Goal: Information Seeking & Learning: Check status

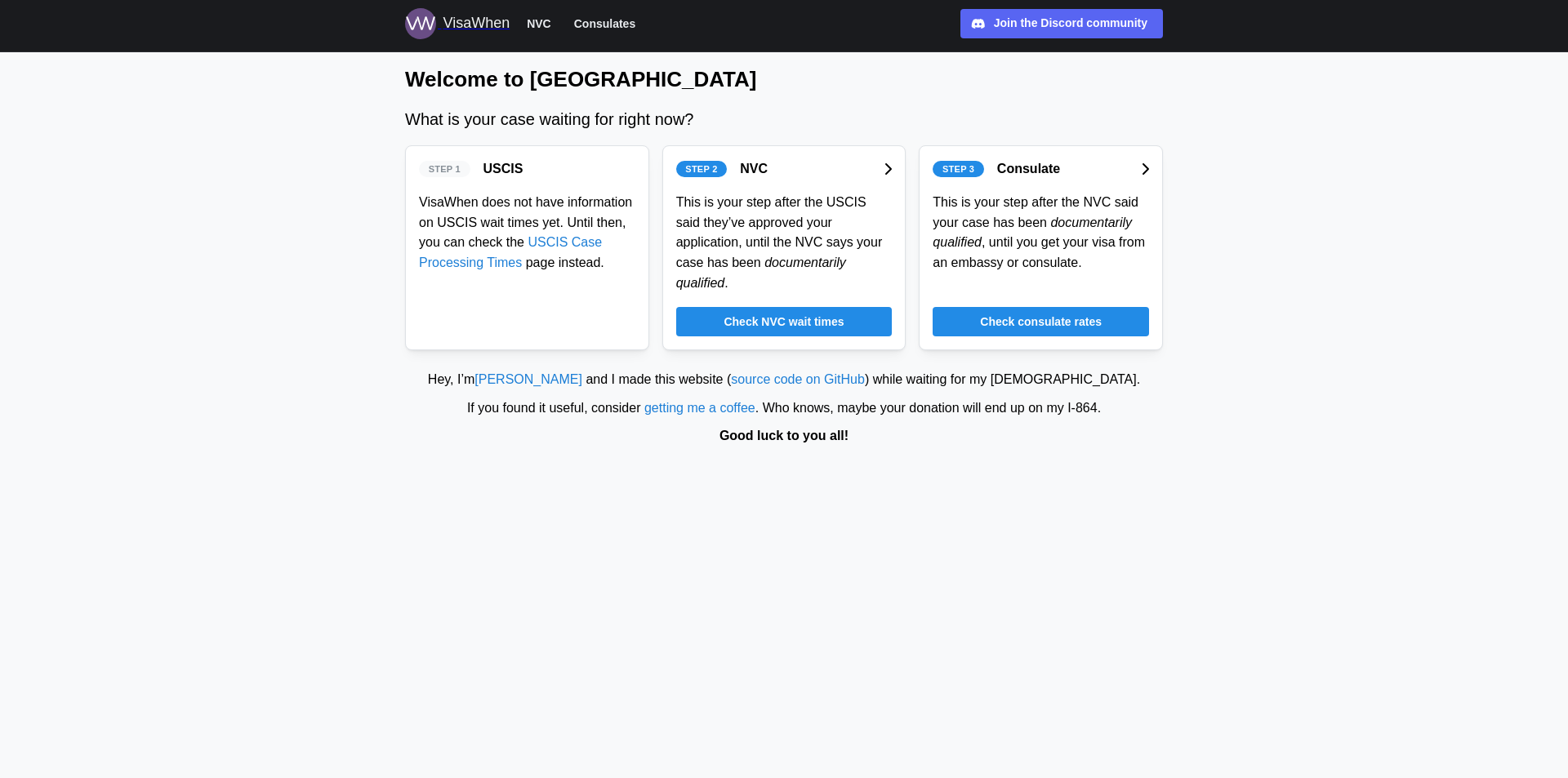
click at [994, 307] on span "Check consulate rates" at bounding box center [1040, 321] width 121 height 28
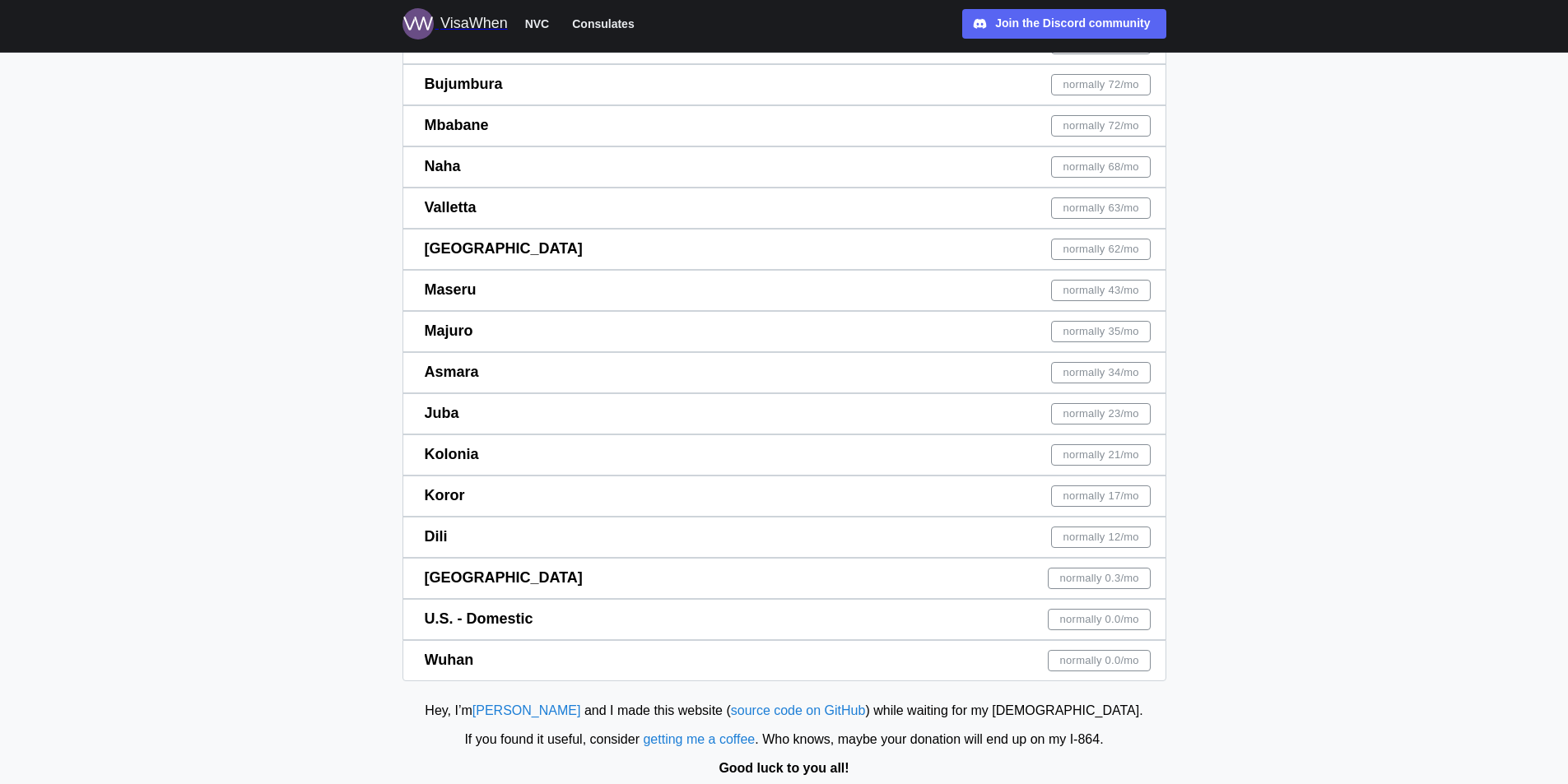
scroll to position [8911, 0]
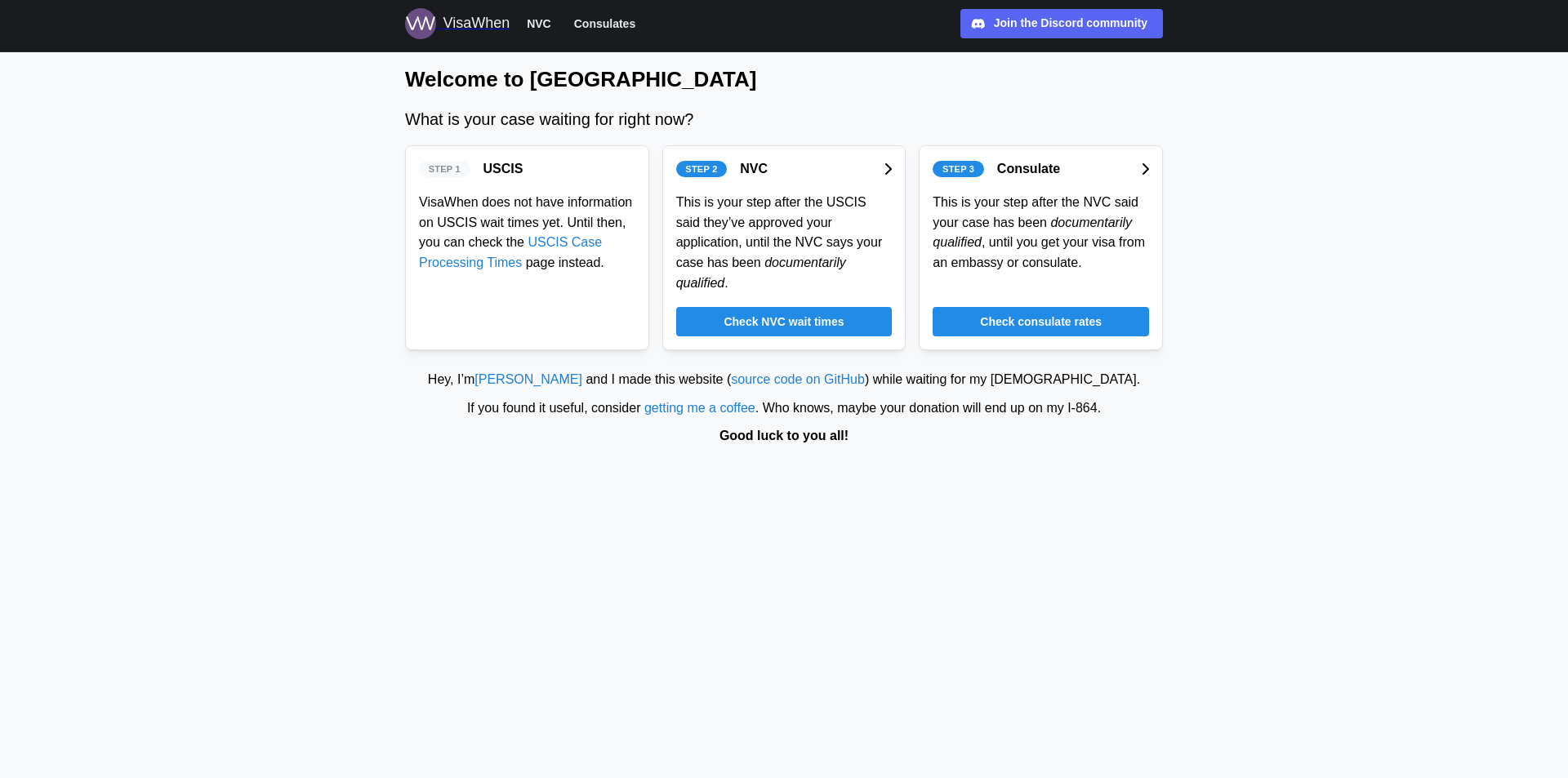
click at [728, 307] on span "Check NVC wait times" at bounding box center [784, 321] width 120 height 28
click at [546, 244] on link "USCIS Case Processing Times" at bounding box center [510, 252] width 183 height 34
